Goal: Information Seeking & Learning: Learn about a topic

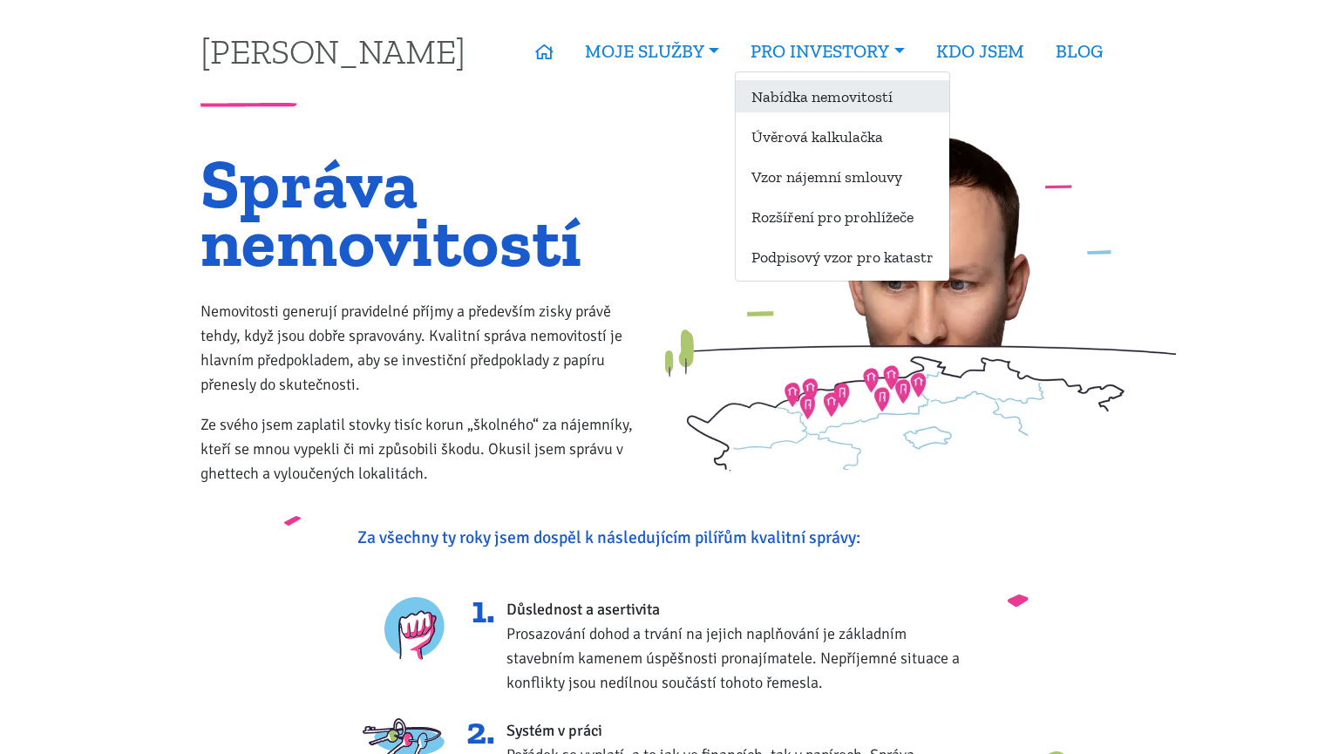
click at [807, 98] on link "Nabídka nemovitostí" at bounding box center [841, 96] width 213 height 32
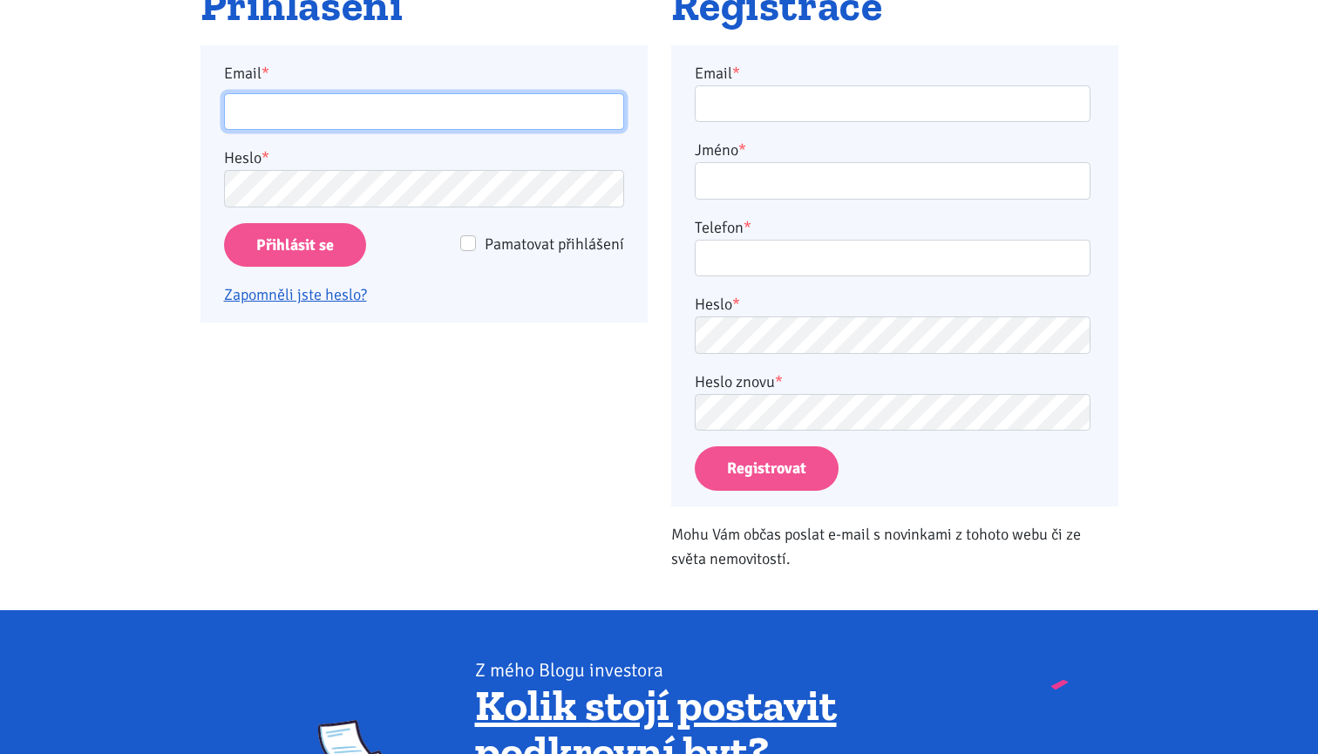
scroll to position [305, 0]
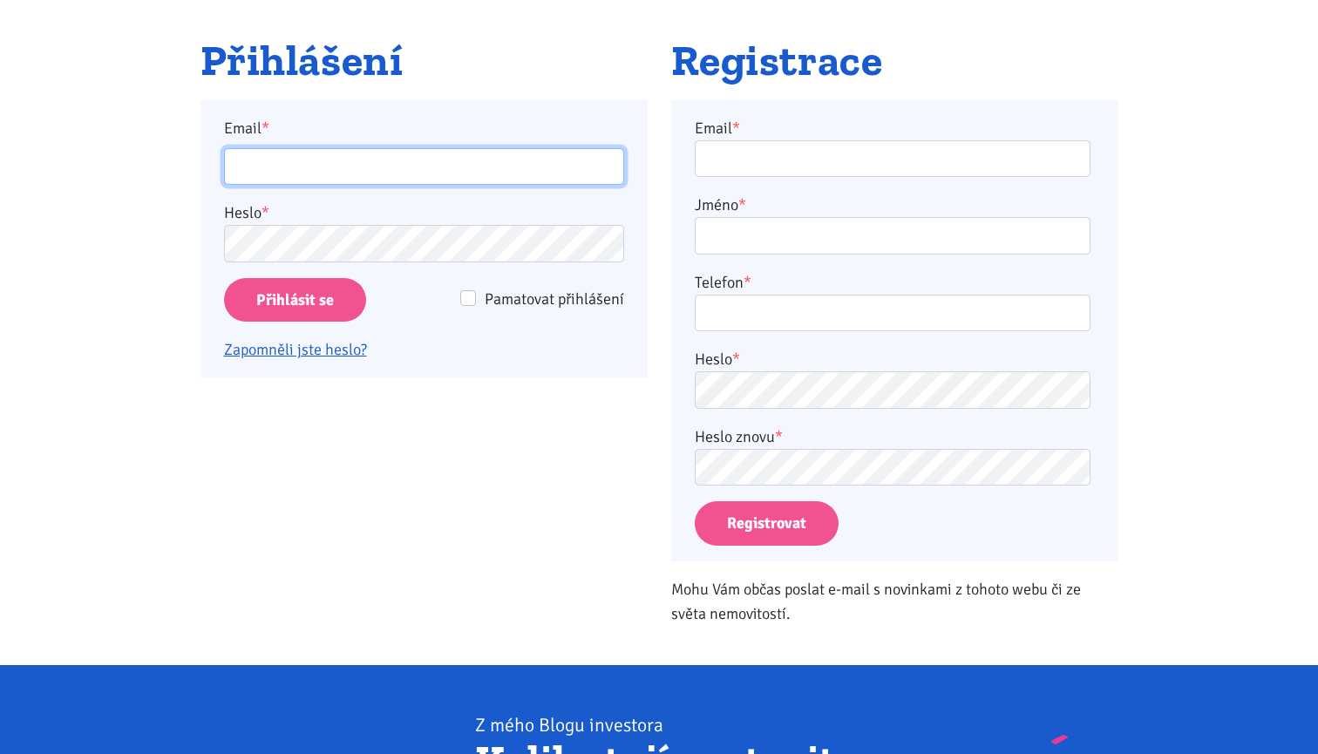
type input "[EMAIL_ADDRESS][DOMAIN_NAME]"
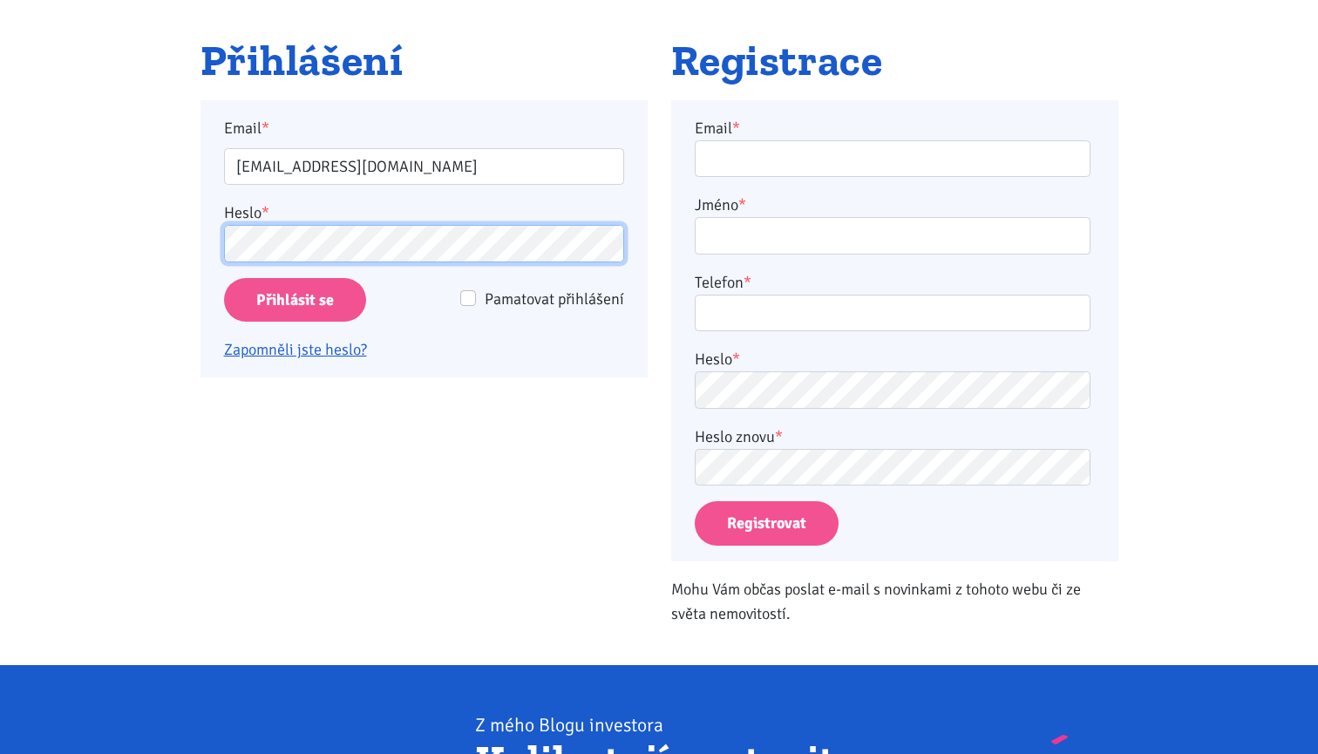
click at [294, 299] on input "Přihlásit se" at bounding box center [295, 300] width 142 height 44
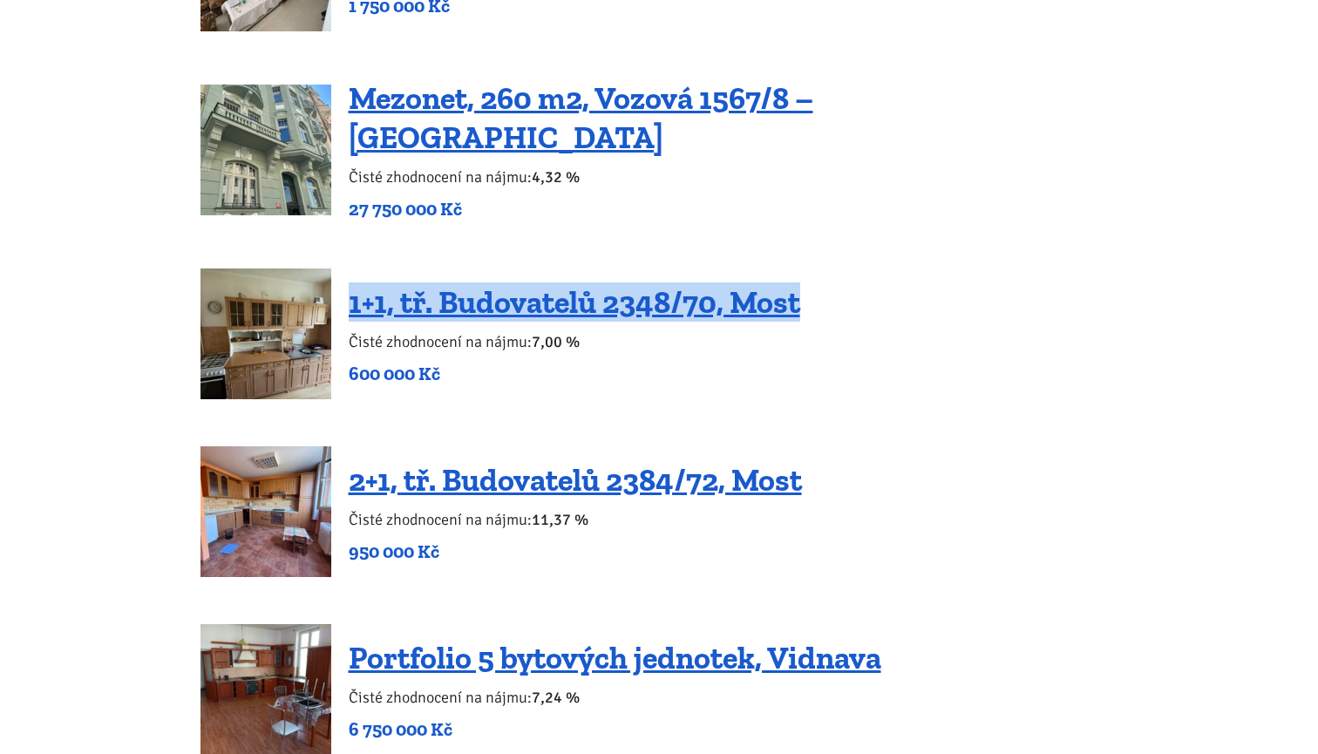
scroll to position [3381, 0]
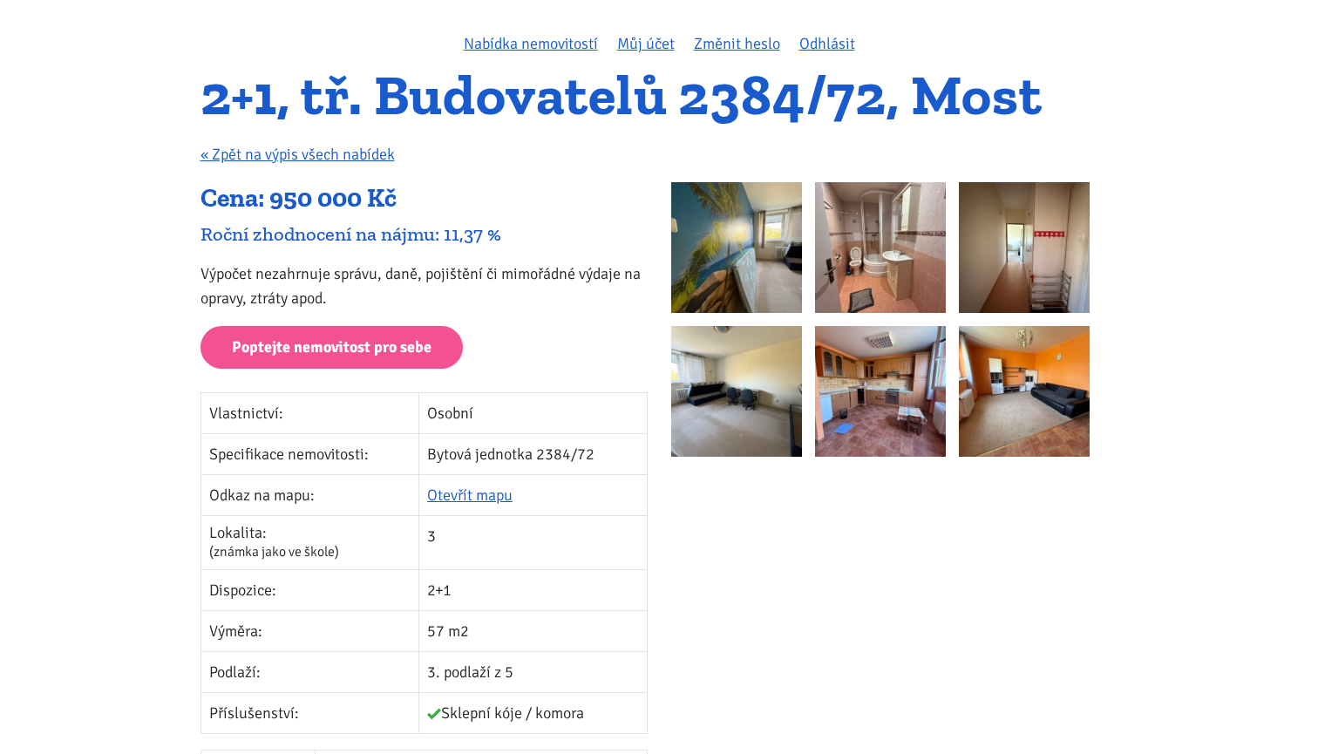
scroll to position [117, 0]
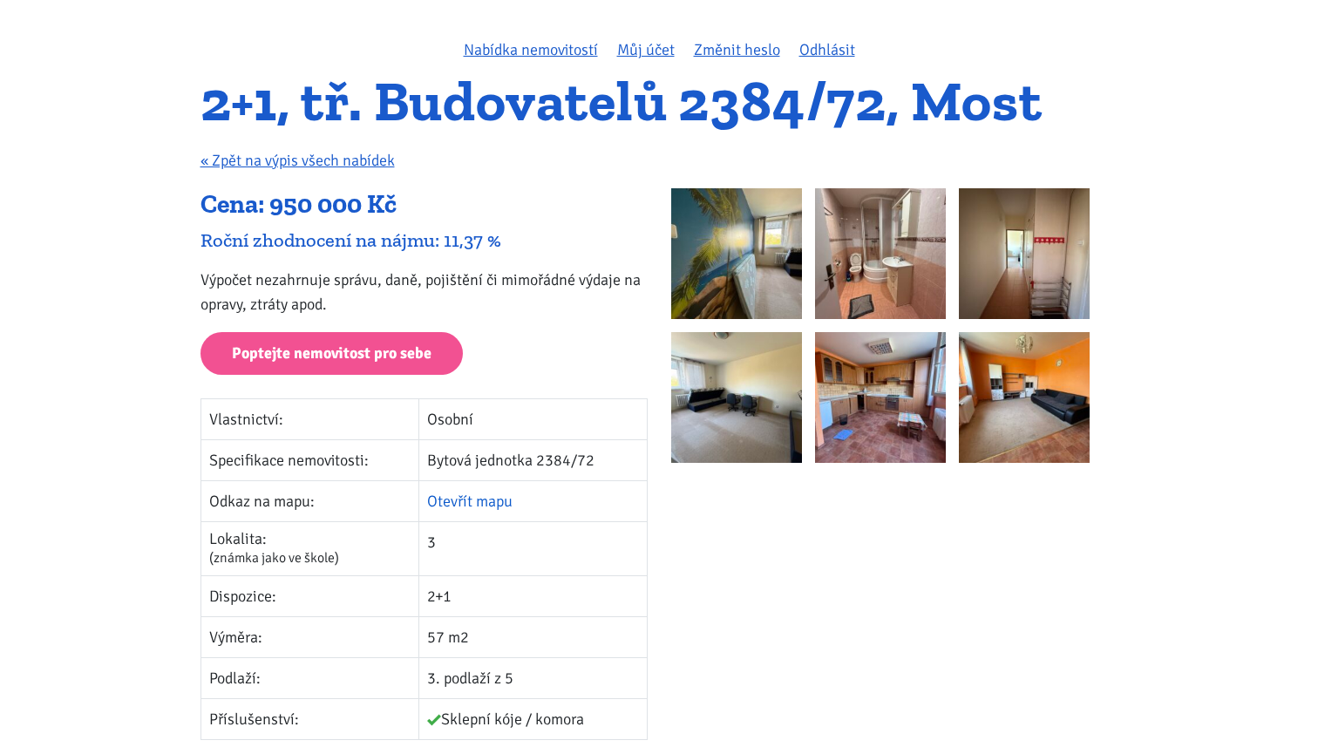
click at [489, 497] on link "Otevřít mapu" at bounding box center [469, 500] width 85 height 19
